Goal: Task Accomplishment & Management: Use online tool/utility

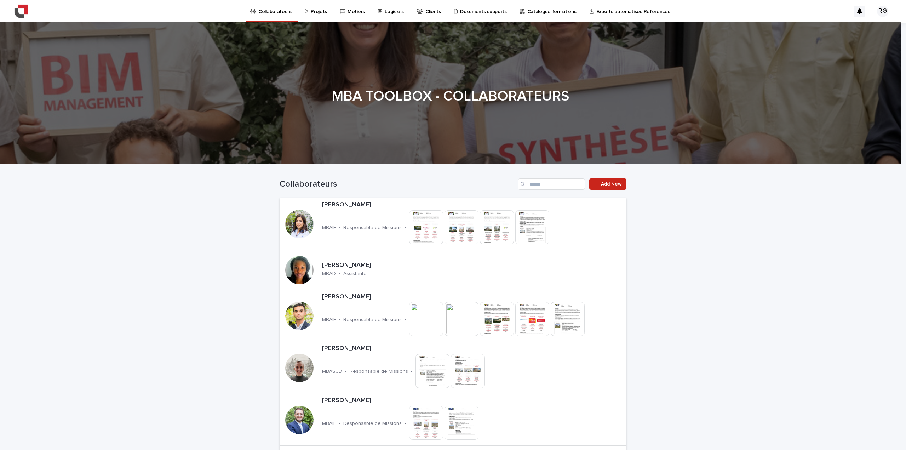
click at [385, 9] on p "Logiciels" at bounding box center [394, 7] width 19 height 15
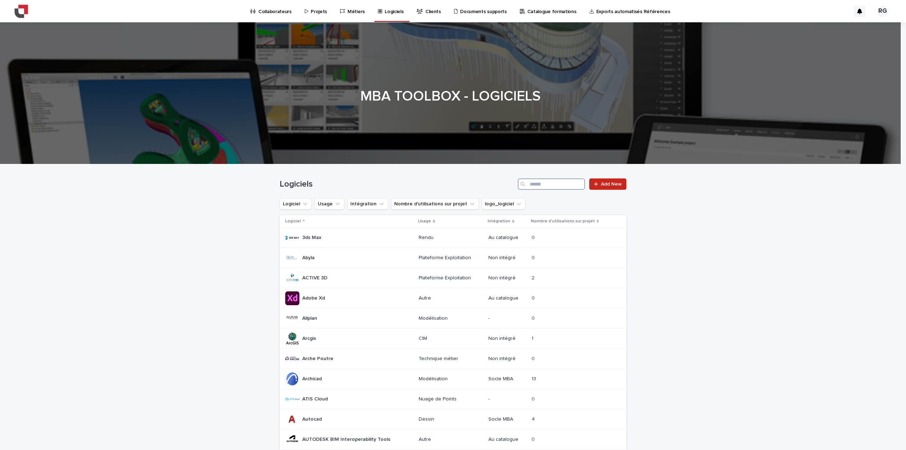
click at [541, 183] on input "Search" at bounding box center [551, 183] width 67 height 11
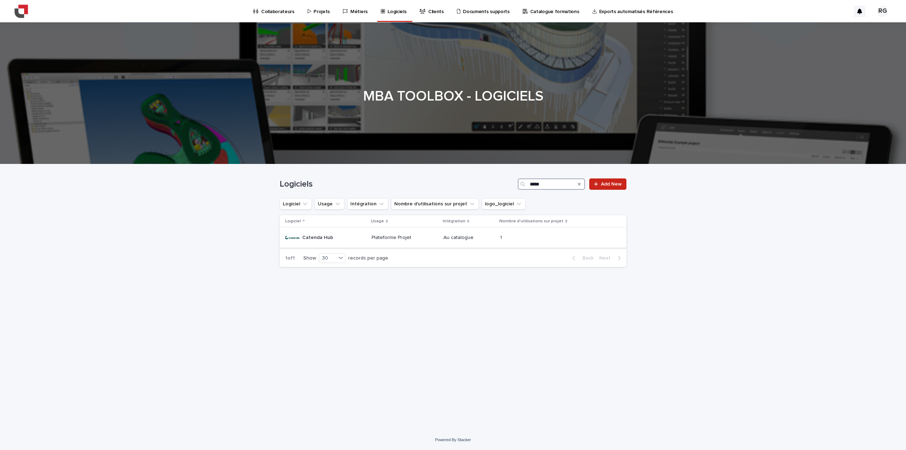
type input "*****"
click at [320, 233] on div "Catenda Hub Catenda Hub" at bounding box center [317, 238] width 31 height 12
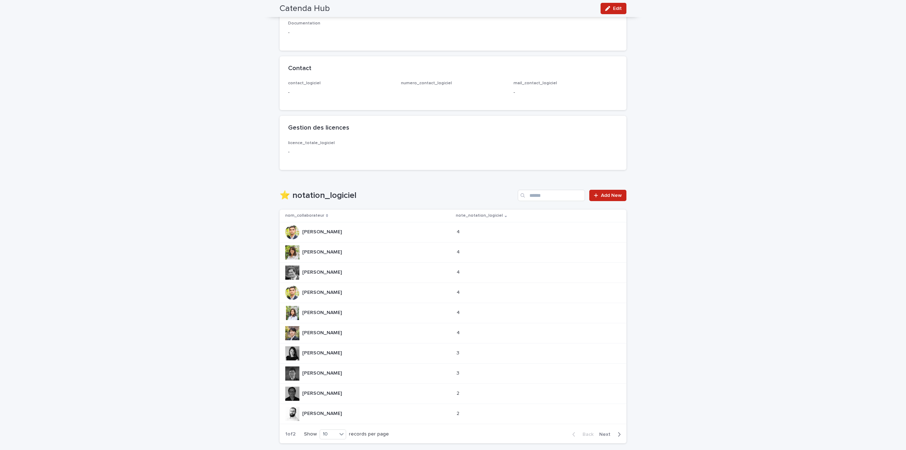
scroll to position [354, 0]
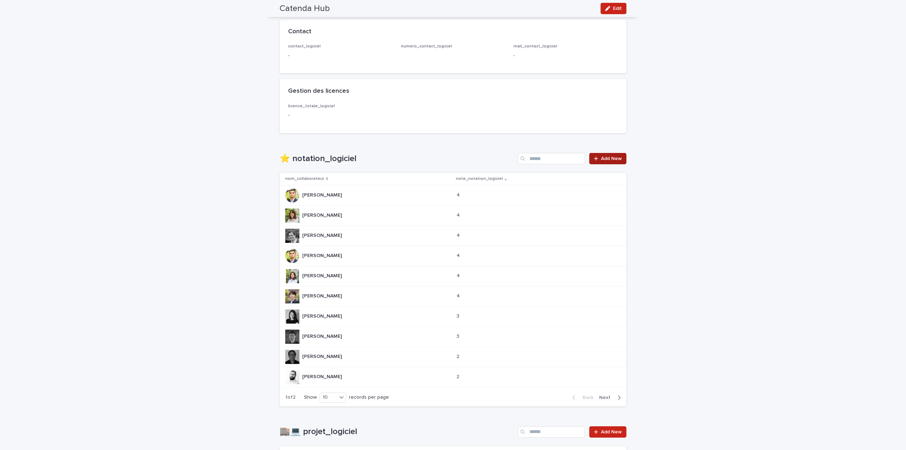
click at [615, 161] on span "Add New" at bounding box center [611, 158] width 21 height 5
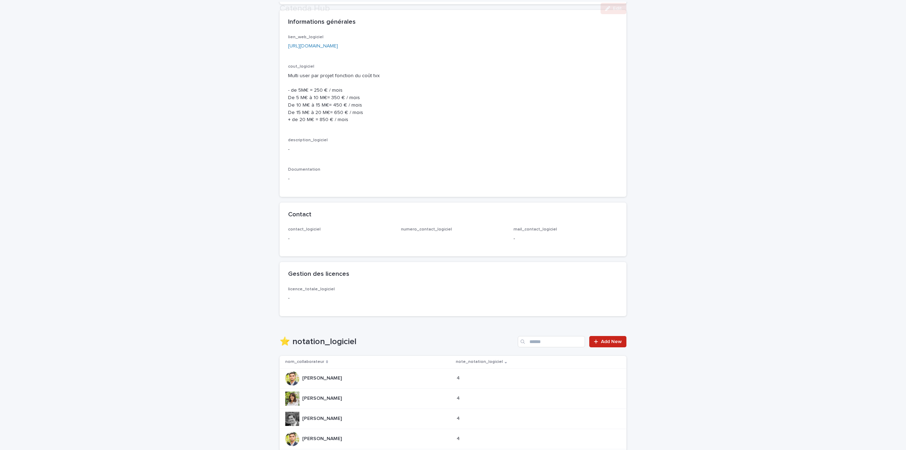
scroll to position [484, 0]
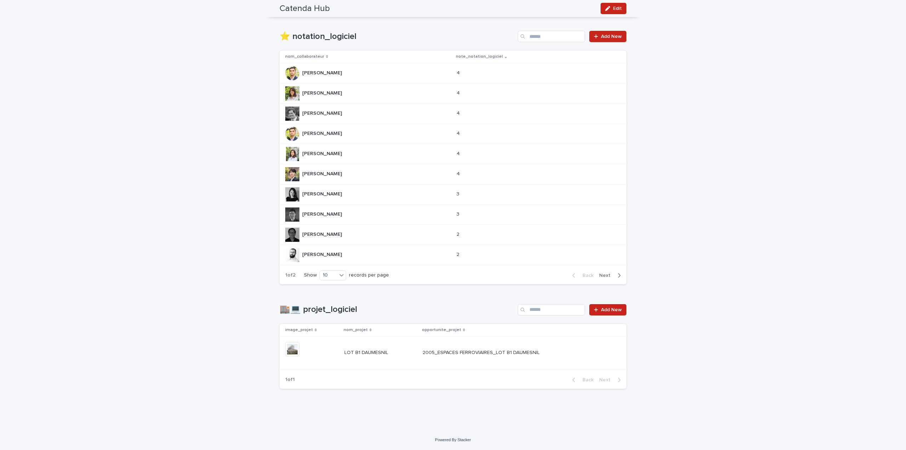
click at [610, 278] on button "Next" at bounding box center [612, 275] width 30 height 6
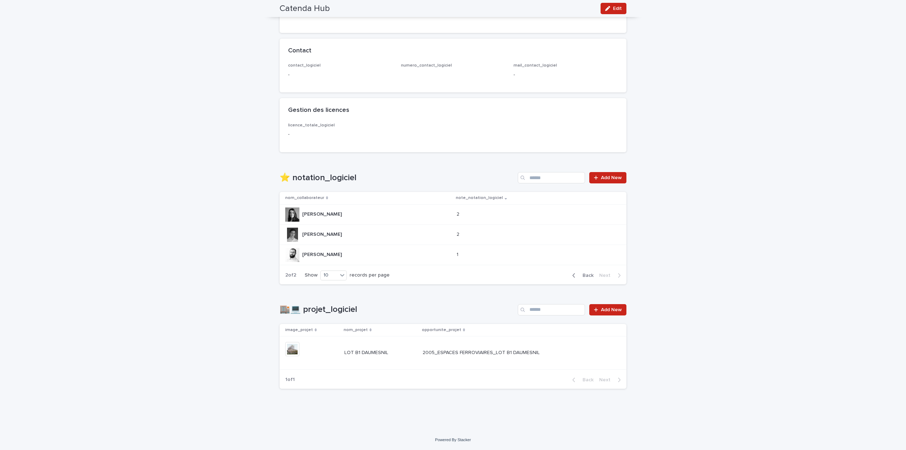
click at [591, 270] on div "Back Next" at bounding box center [597, 276] width 60 height 18
click at [588, 274] on span "Back" at bounding box center [585, 275] width 15 height 5
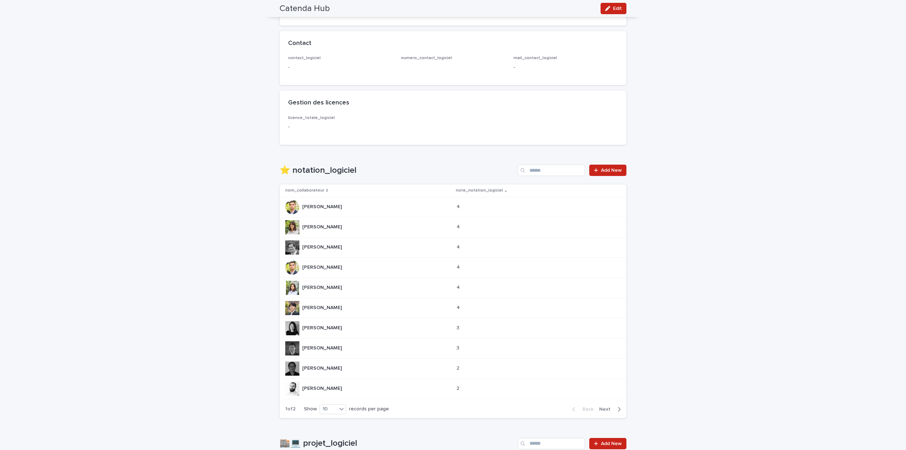
scroll to position [413, 0]
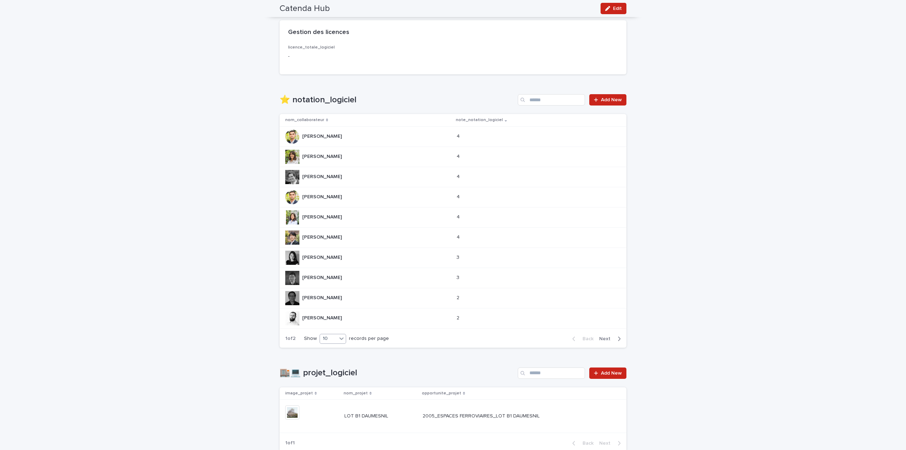
click at [331, 342] on div "10" at bounding box center [328, 338] width 17 height 7
click at [331, 363] on div "20" at bounding box center [331, 364] width 26 height 8
click at [687, 306] on div "**********" at bounding box center [453, 52] width 906 height 883
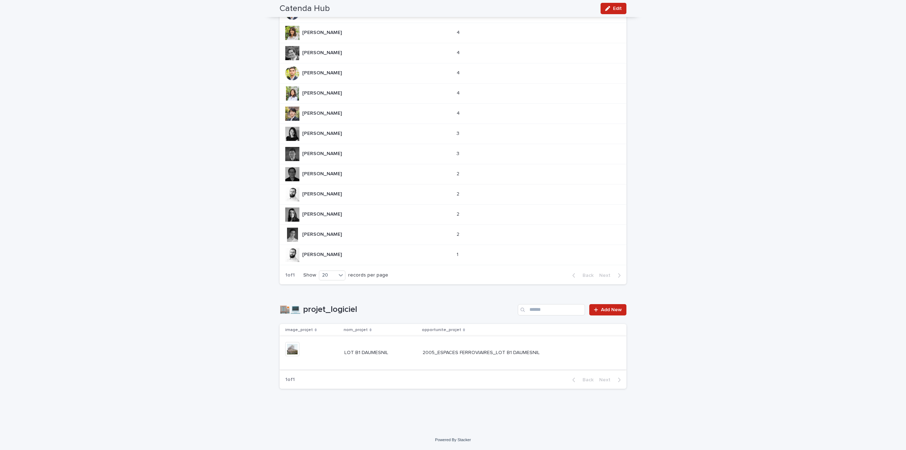
scroll to position [544, 0]
click at [608, 310] on span "Add New" at bounding box center [611, 309] width 21 height 5
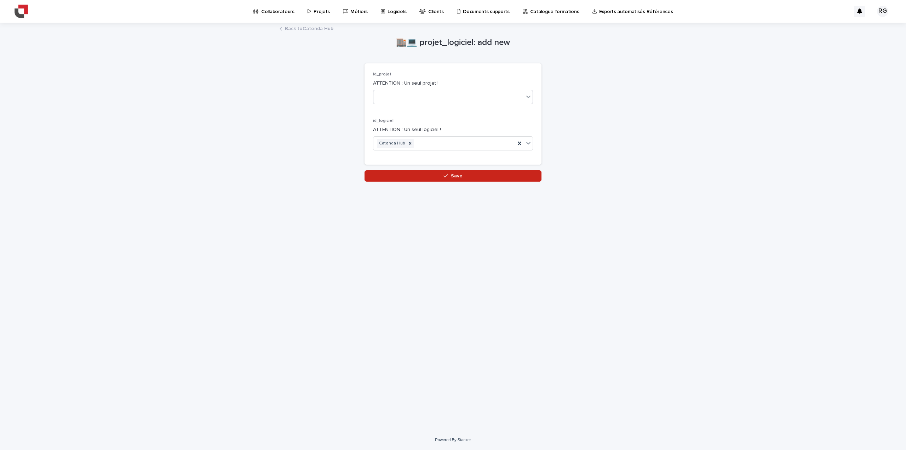
click at [392, 93] on div at bounding box center [448, 97] width 150 height 12
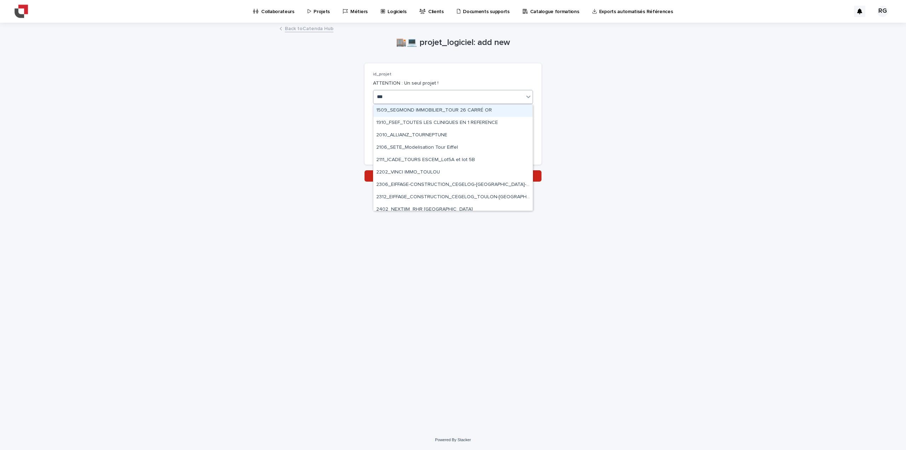
type input "****"
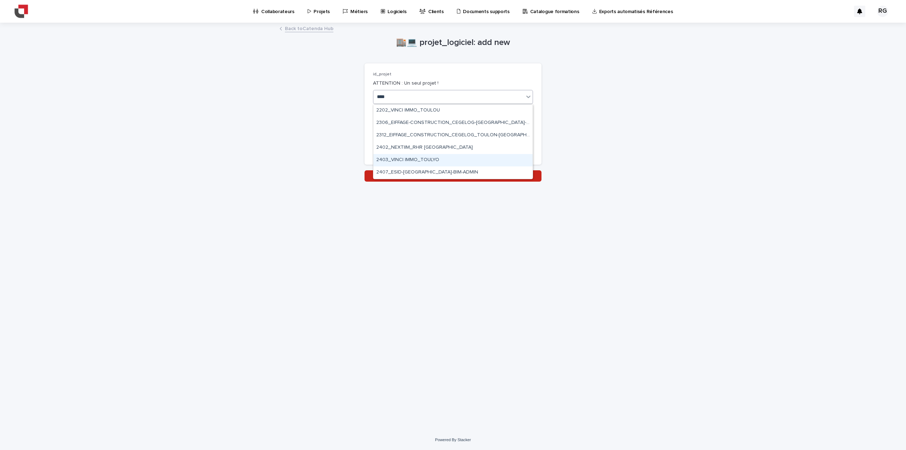
click at [442, 160] on div "2403_VINCI IMMO_TOULYO" at bounding box center [452, 160] width 159 height 12
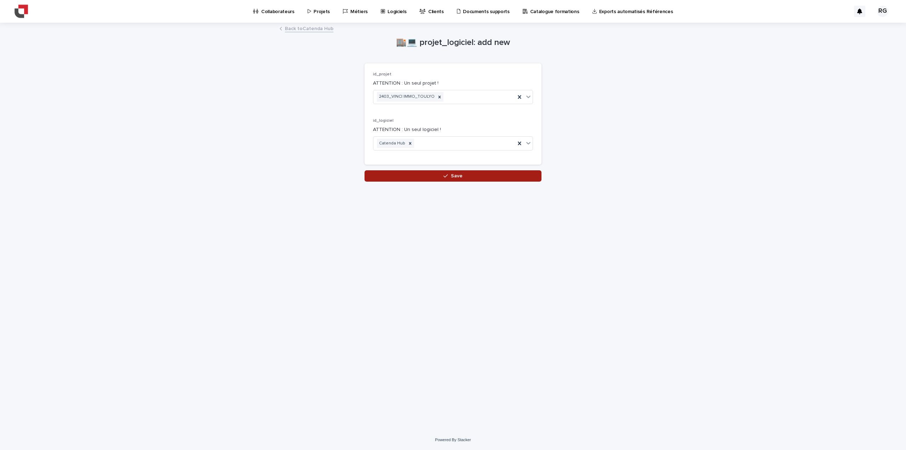
click at [445, 177] on icon "button" at bounding box center [446, 176] width 4 height 3
